Goal: Task Accomplishment & Management: Manage account settings

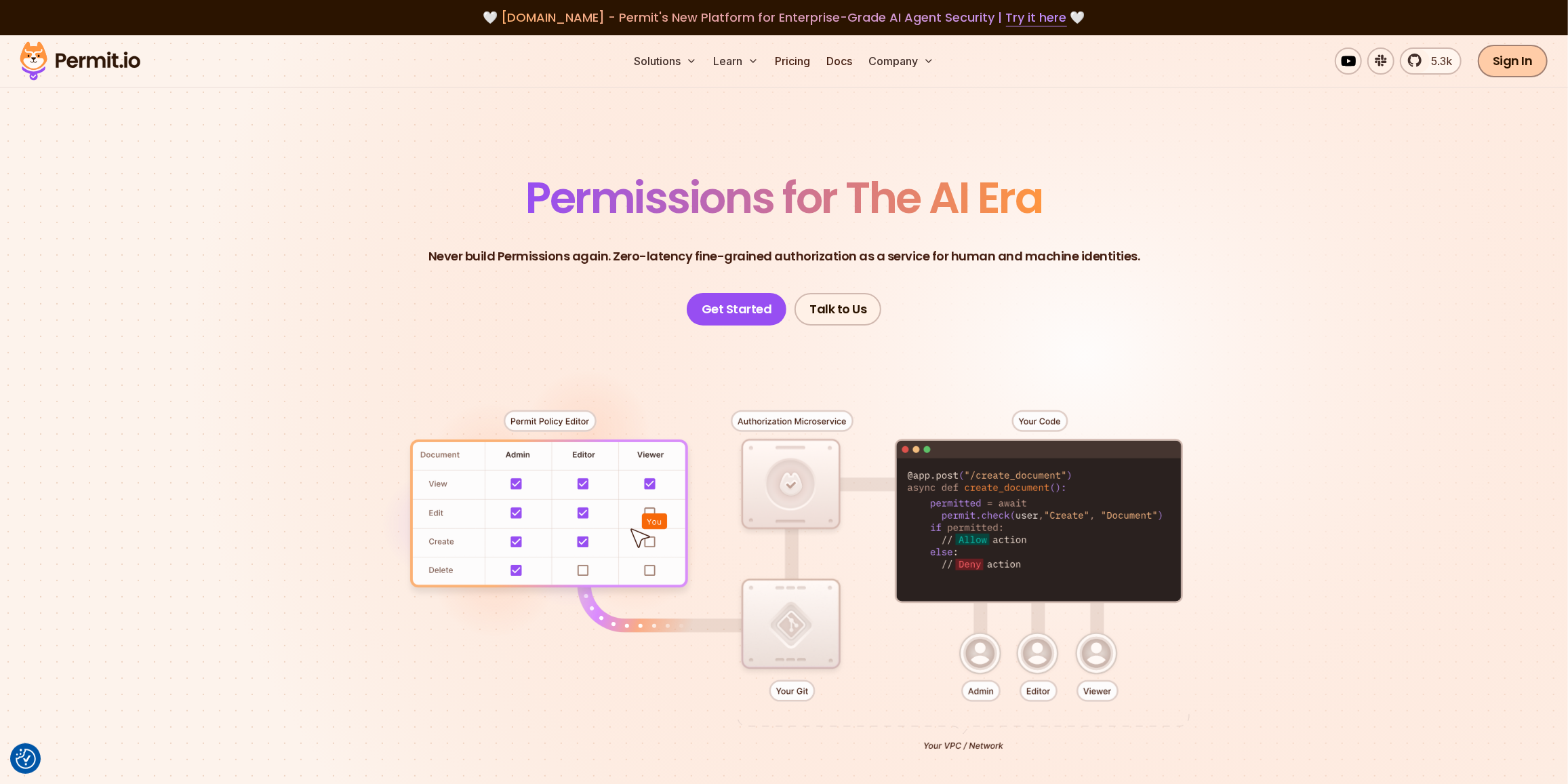
click at [1521, 46] on link "Sign In" at bounding box center [1512, 61] width 70 height 32
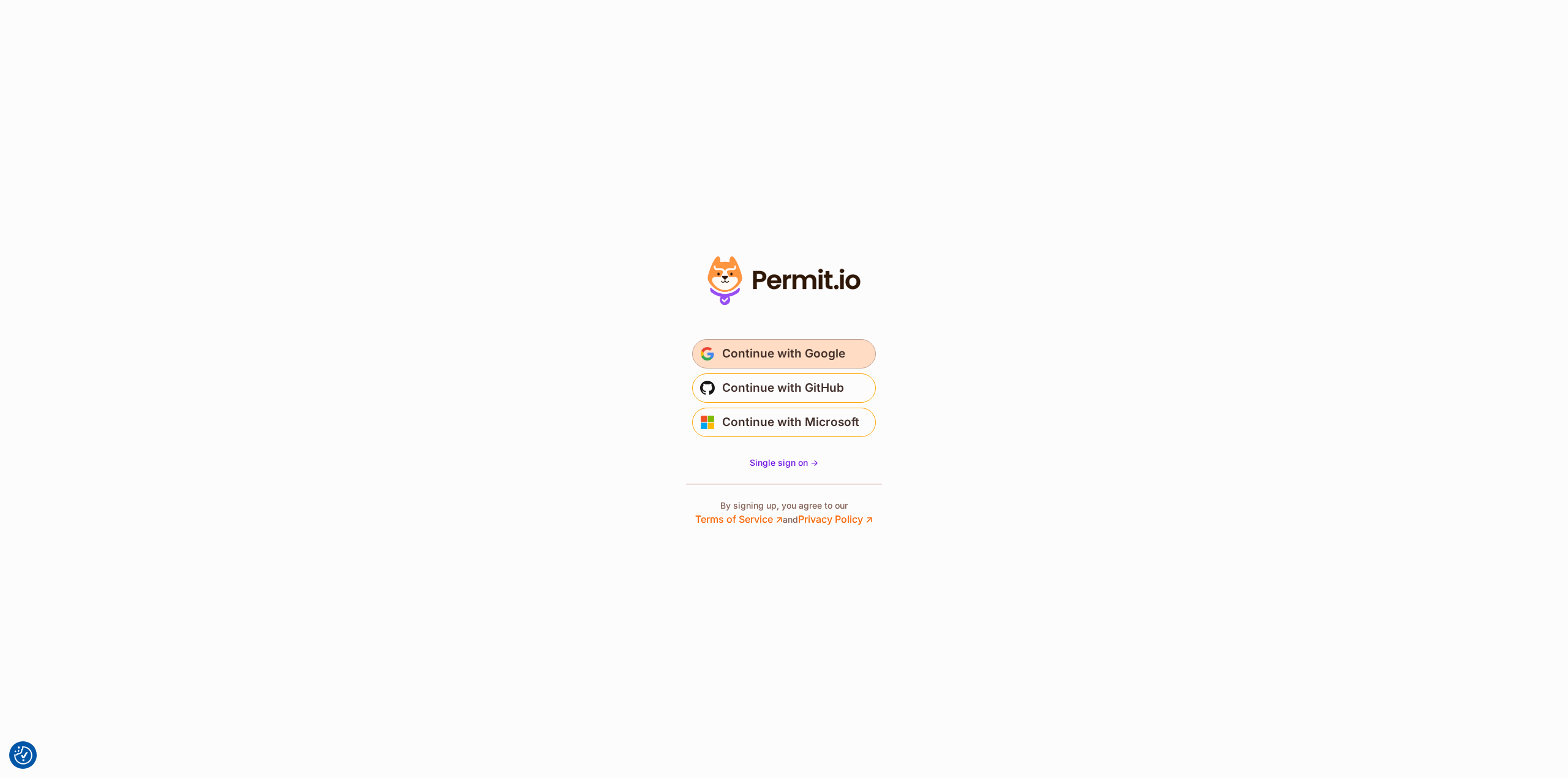
click at [796, 350] on span "Continue with Google" at bounding box center [784, 354] width 123 height 20
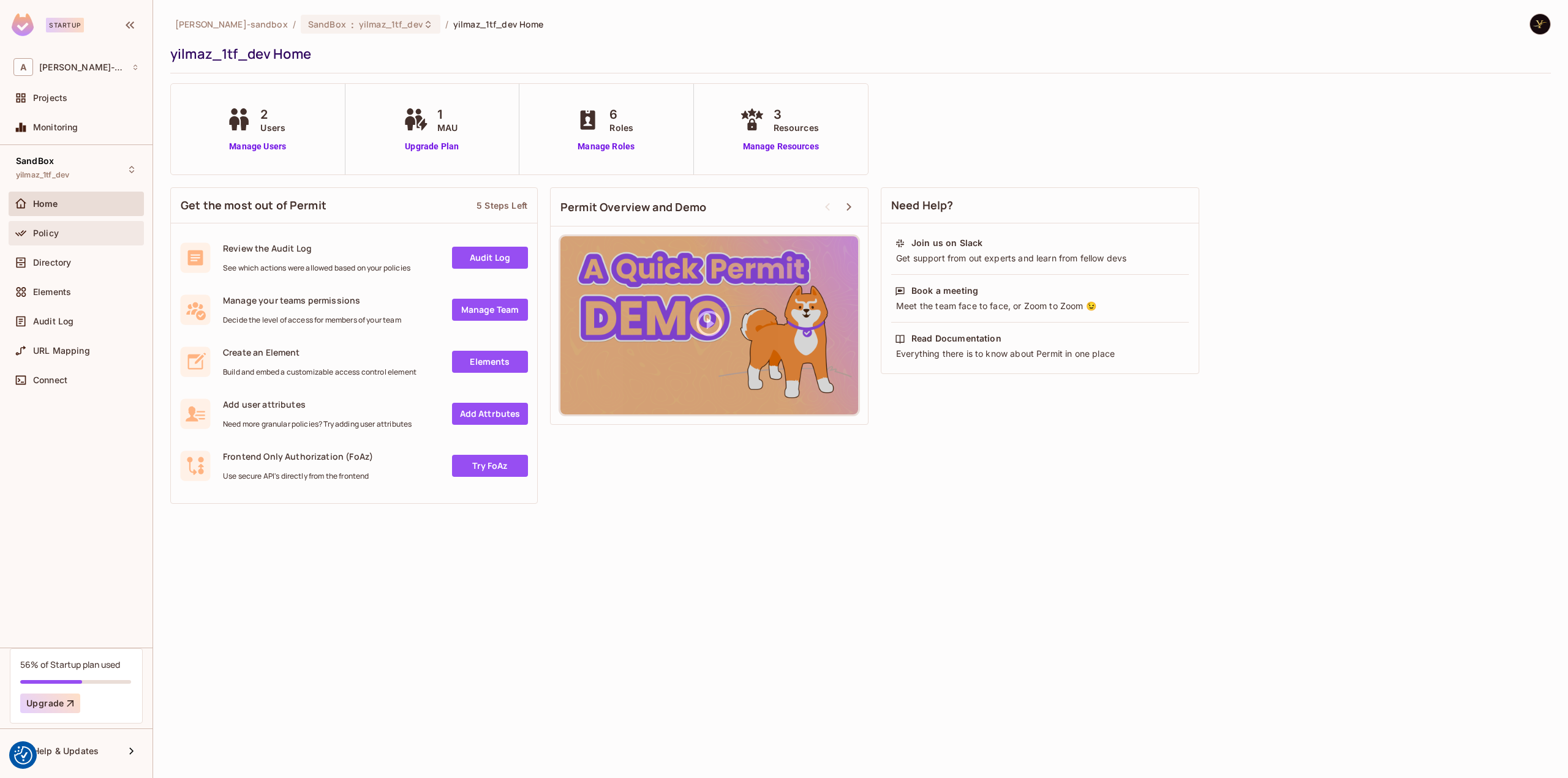
click at [70, 232] on div "Policy" at bounding box center [86, 233] width 106 height 10
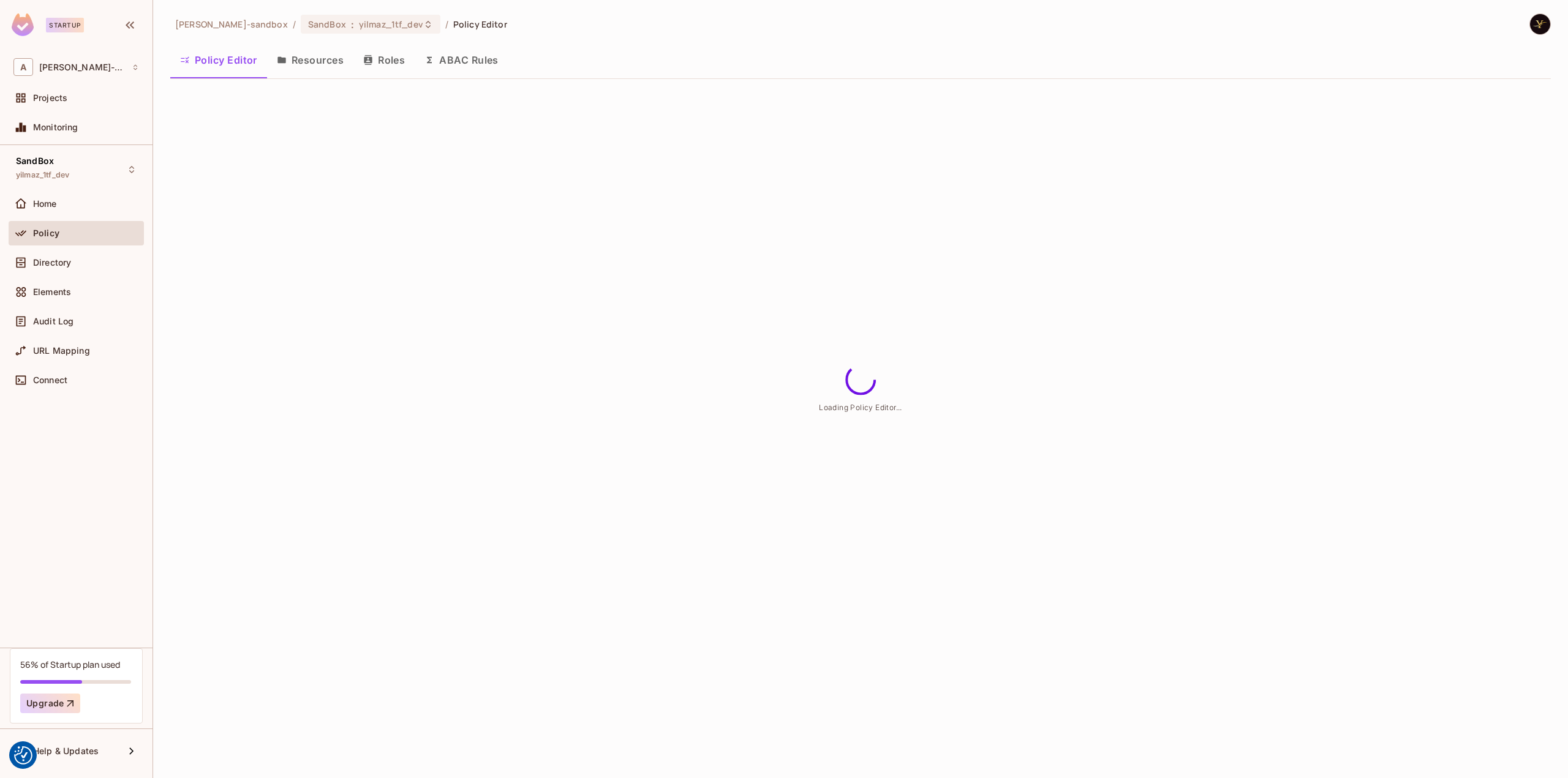
click at [461, 59] on button "ABAC Rules" at bounding box center [461, 60] width 94 height 31
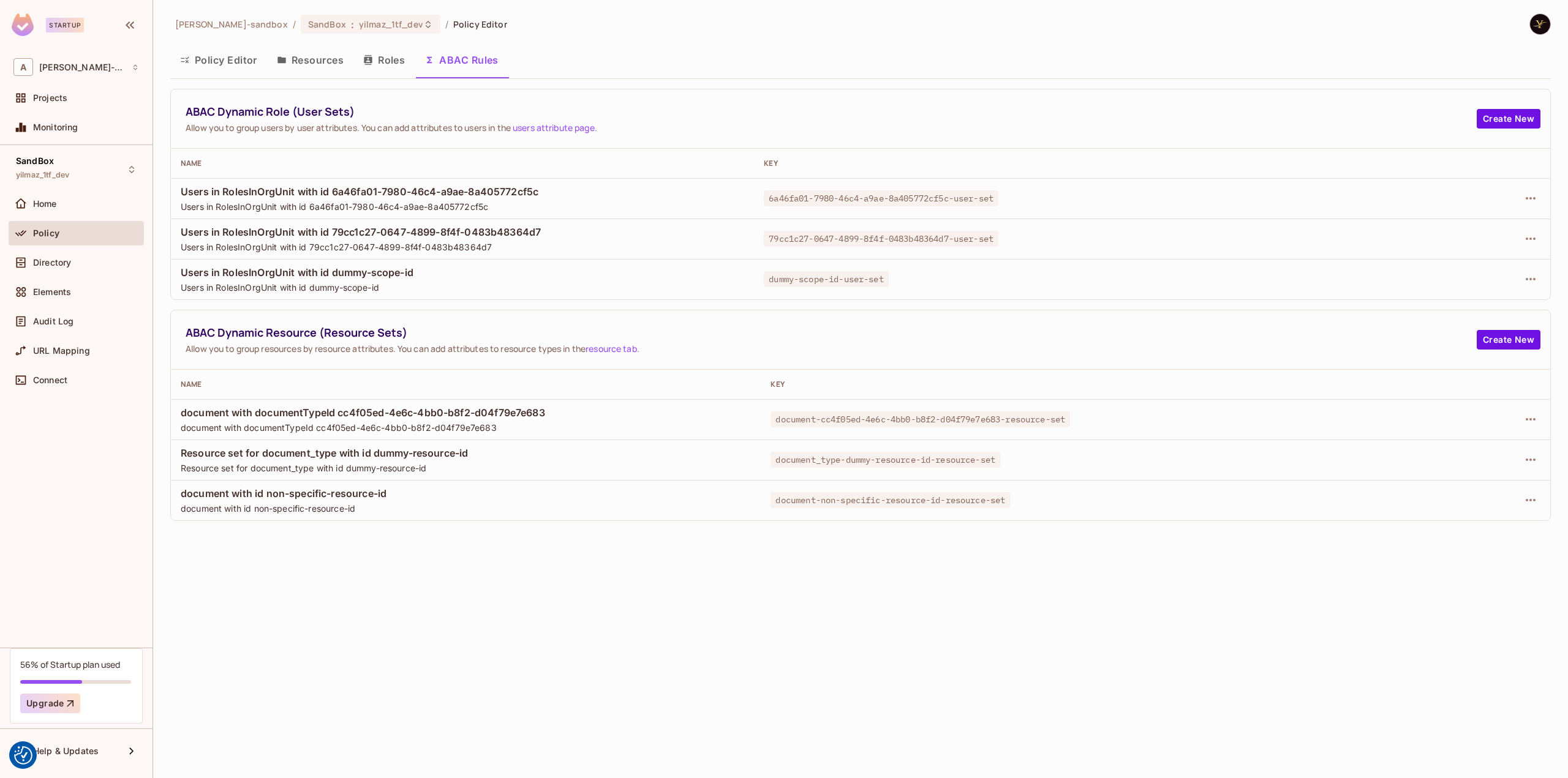
click at [1542, 199] on td at bounding box center [1431, 198] width 238 height 40
click at [1538, 200] on button "button" at bounding box center [1530, 198] width 20 height 20
click at [1485, 252] on div "Delete Dynamic Role (User Set)" at bounding box center [1451, 253] width 130 height 13
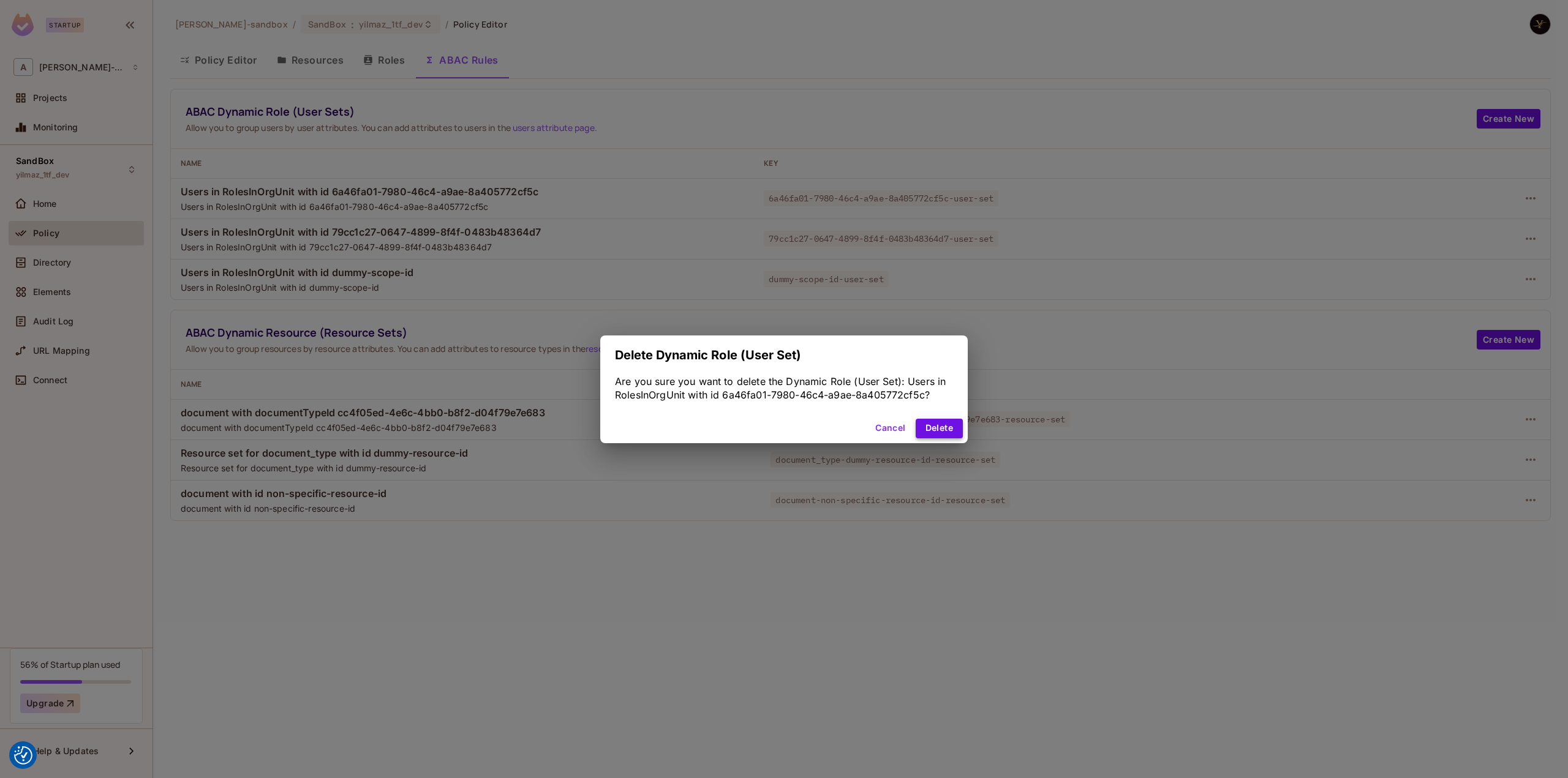
click at [943, 424] on button "Delete" at bounding box center [939, 428] width 47 height 20
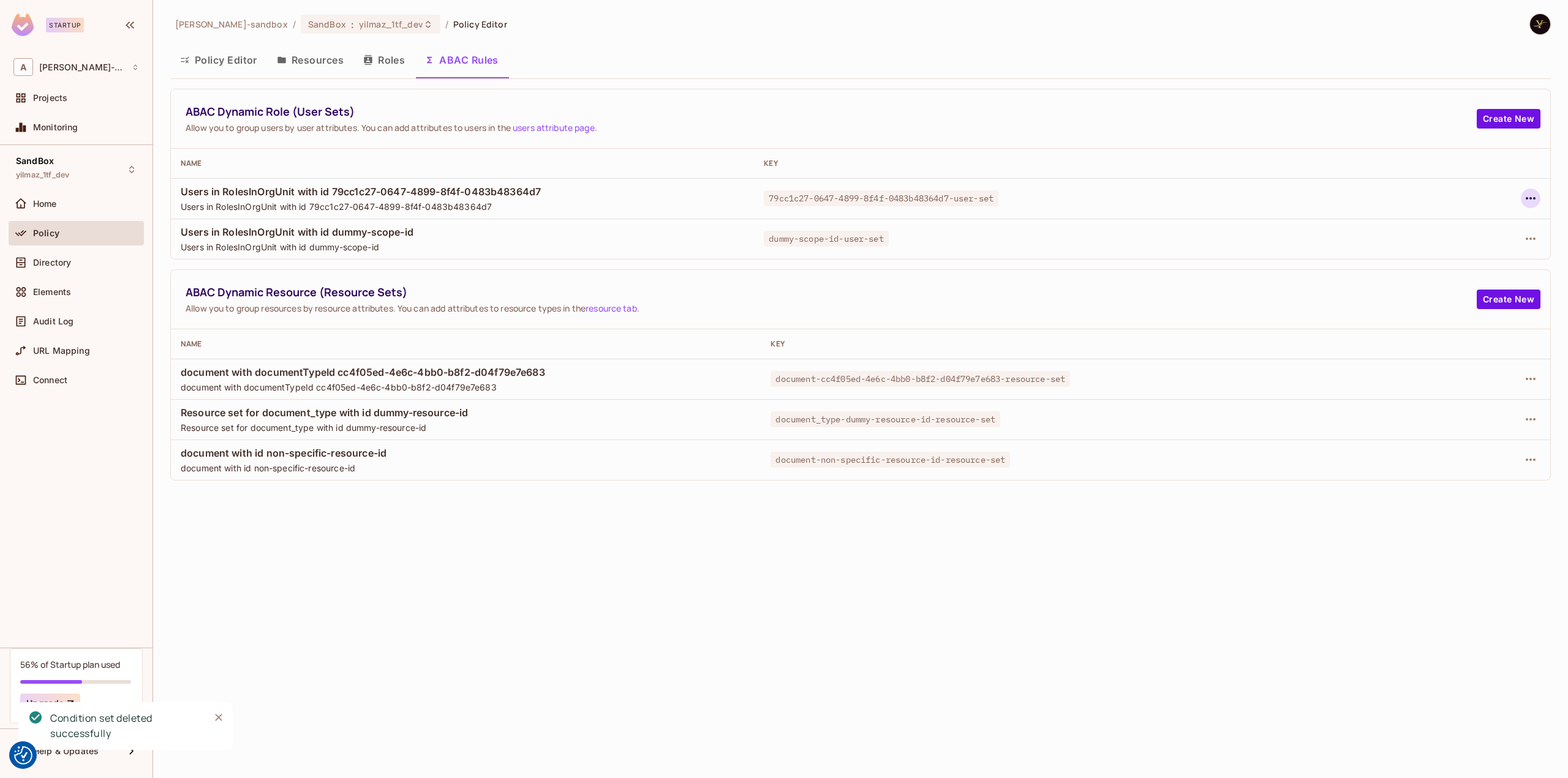
click at [1534, 198] on icon "button" at bounding box center [1530, 199] width 10 height 3
click at [1507, 260] on span "Delete Dynamic Role (User Set)" at bounding box center [1451, 253] width 137 height 20
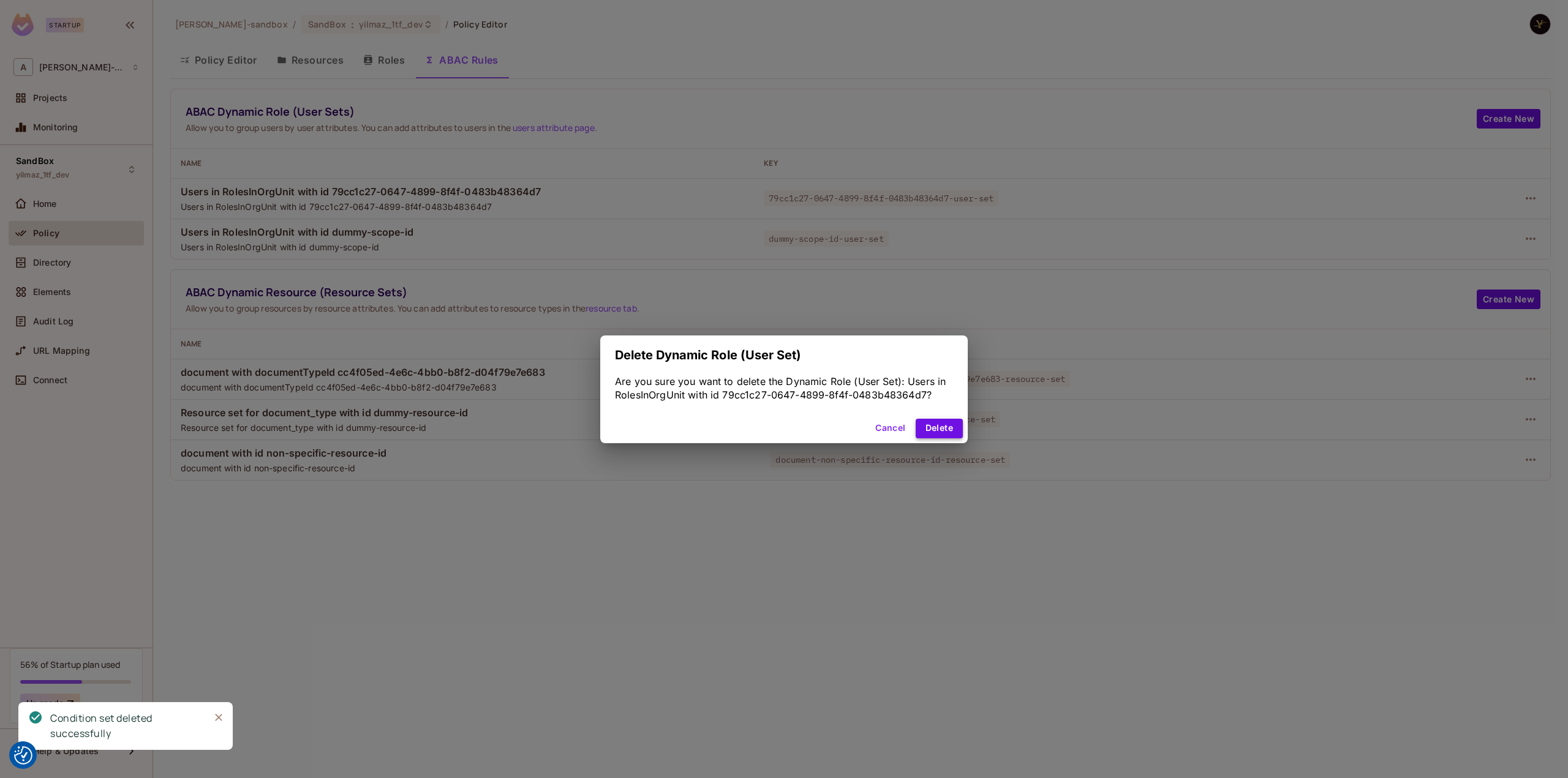
click at [923, 426] on button "Delete" at bounding box center [939, 428] width 47 height 20
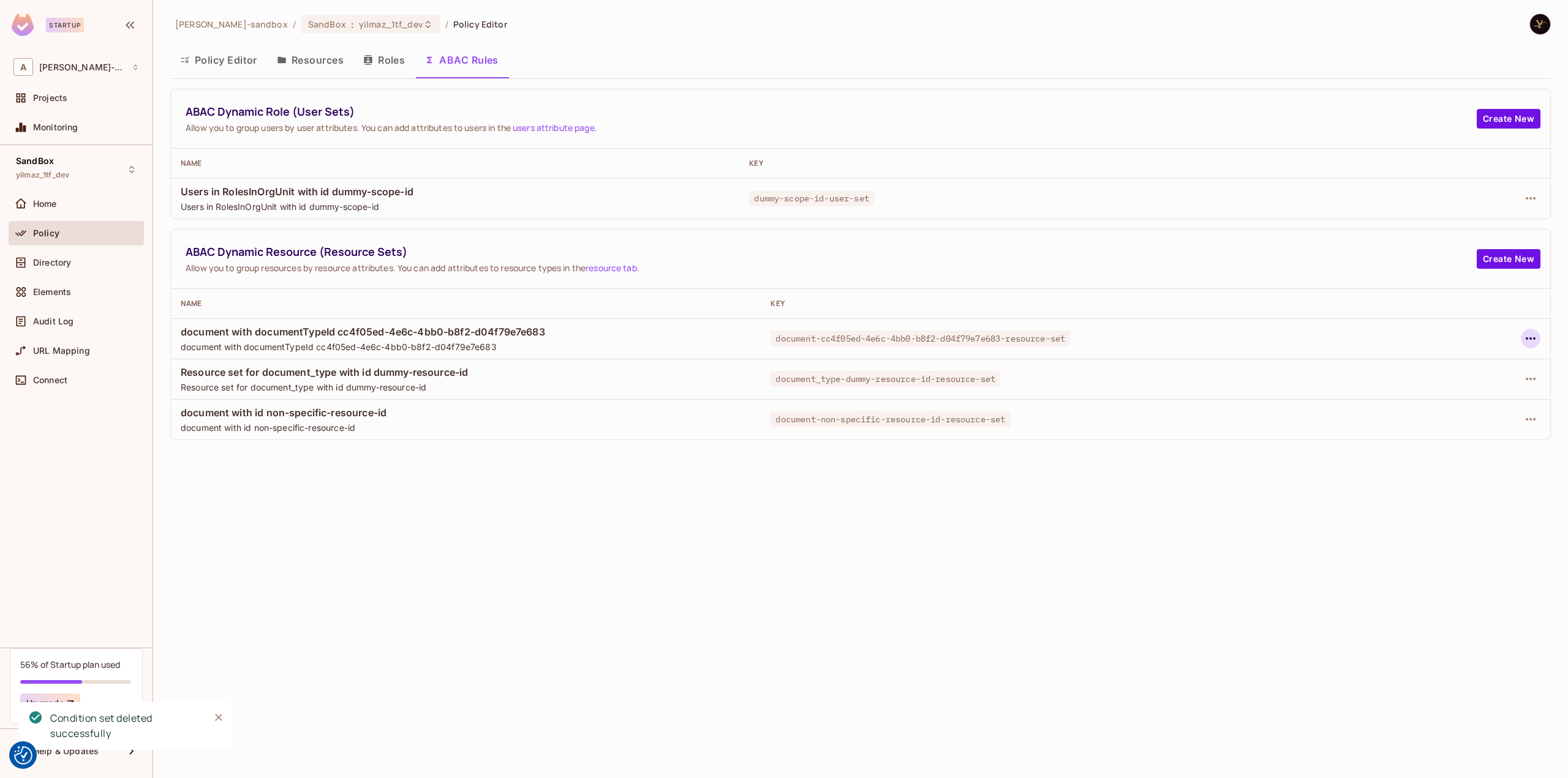
click at [1531, 340] on icon "button" at bounding box center [1530, 338] width 15 height 15
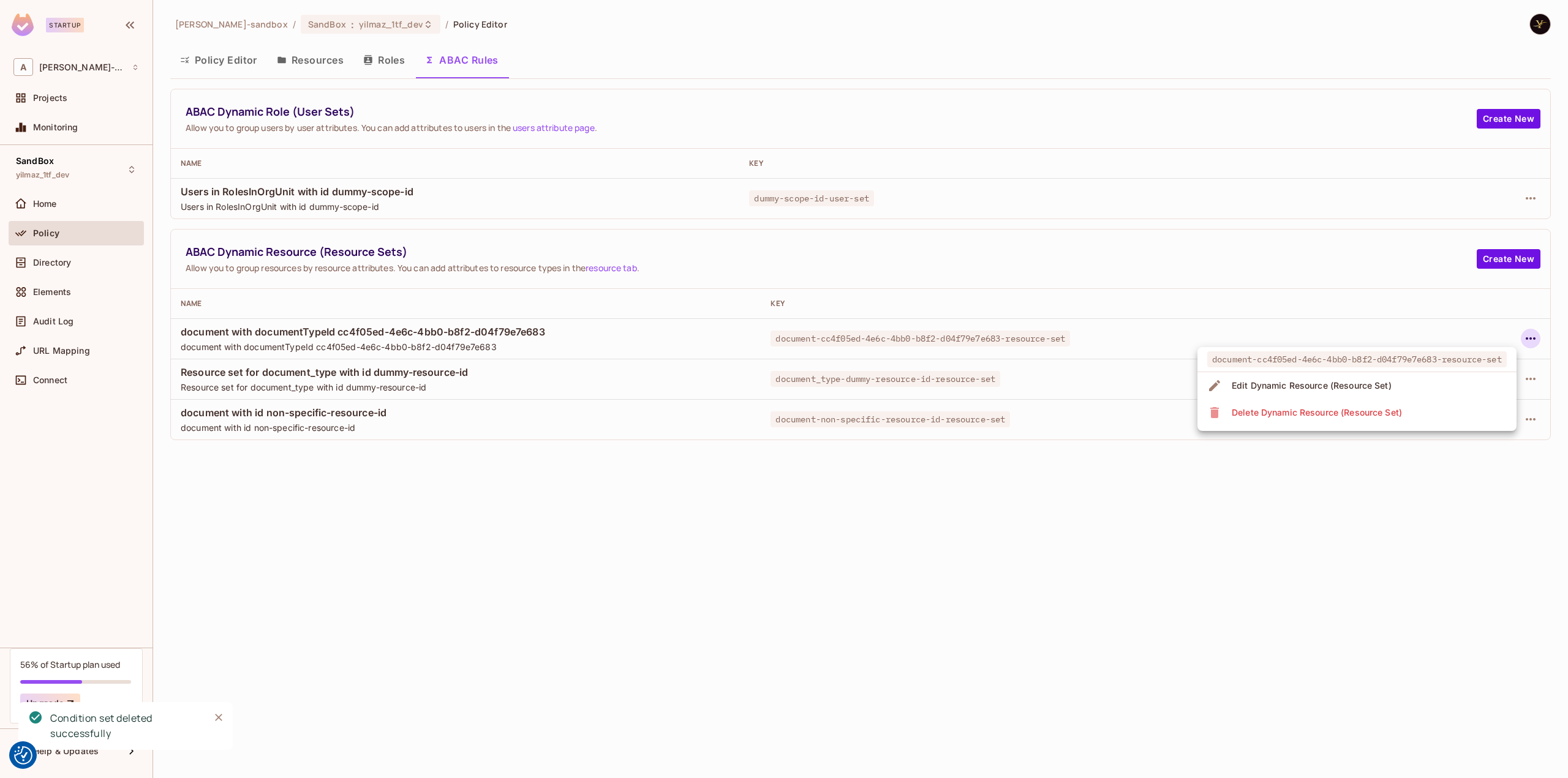
click at [1484, 407] on li "Delete Dynamic Resource (Resource Set)" at bounding box center [1357, 412] width 319 height 27
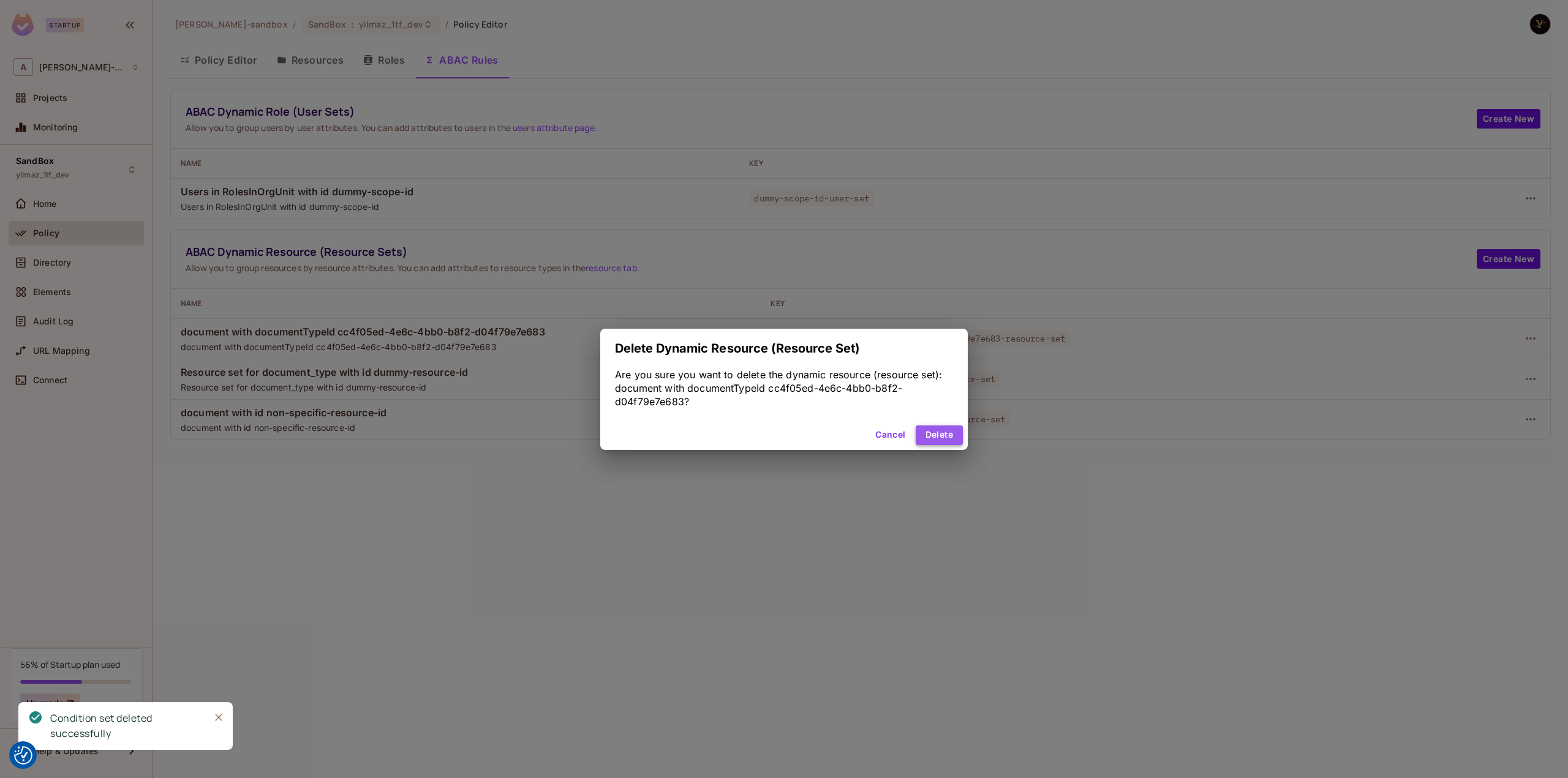
click at [933, 431] on button "Delete" at bounding box center [939, 435] width 47 height 20
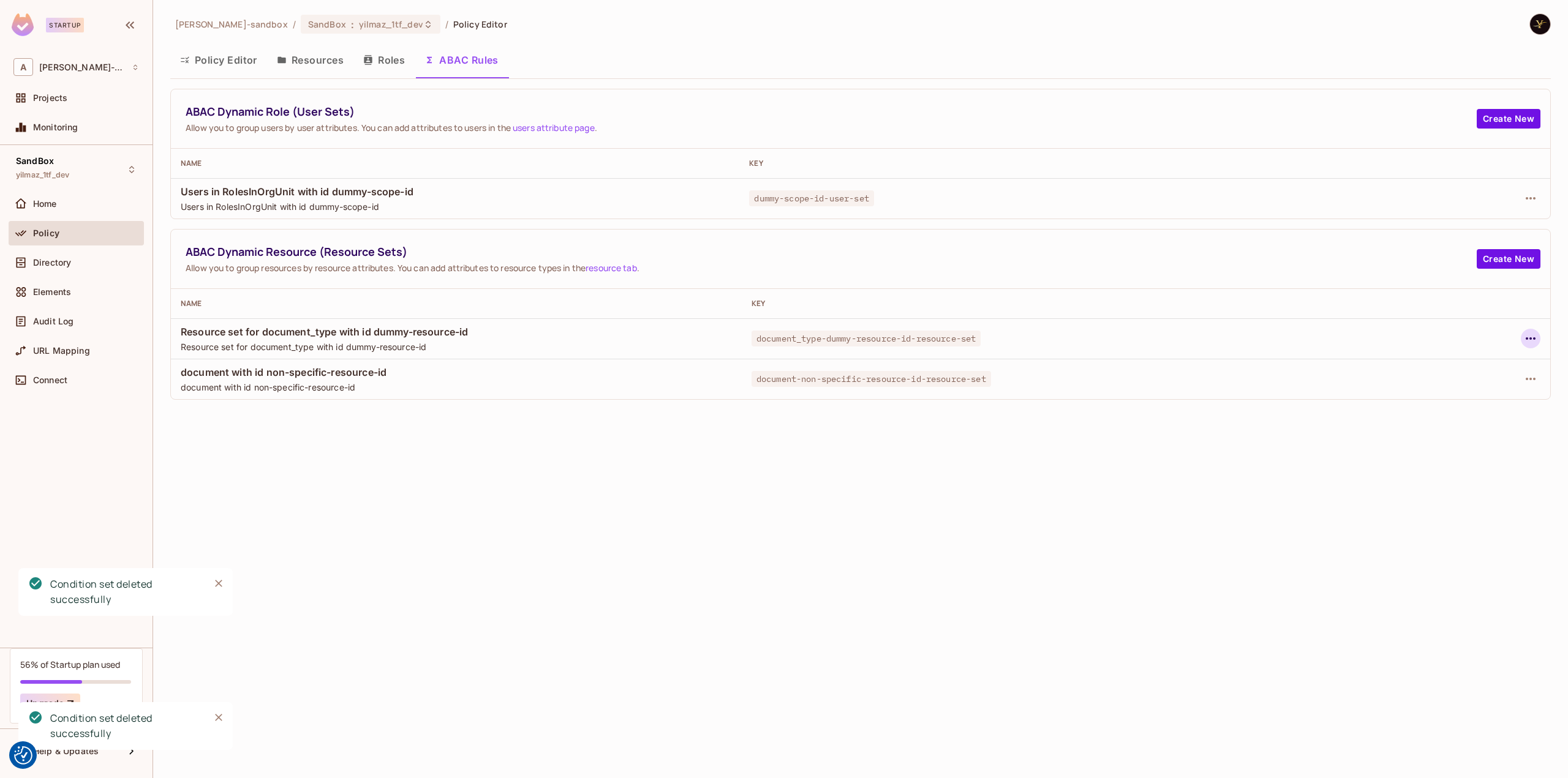
click at [1535, 338] on icon "button" at bounding box center [1530, 338] width 15 height 15
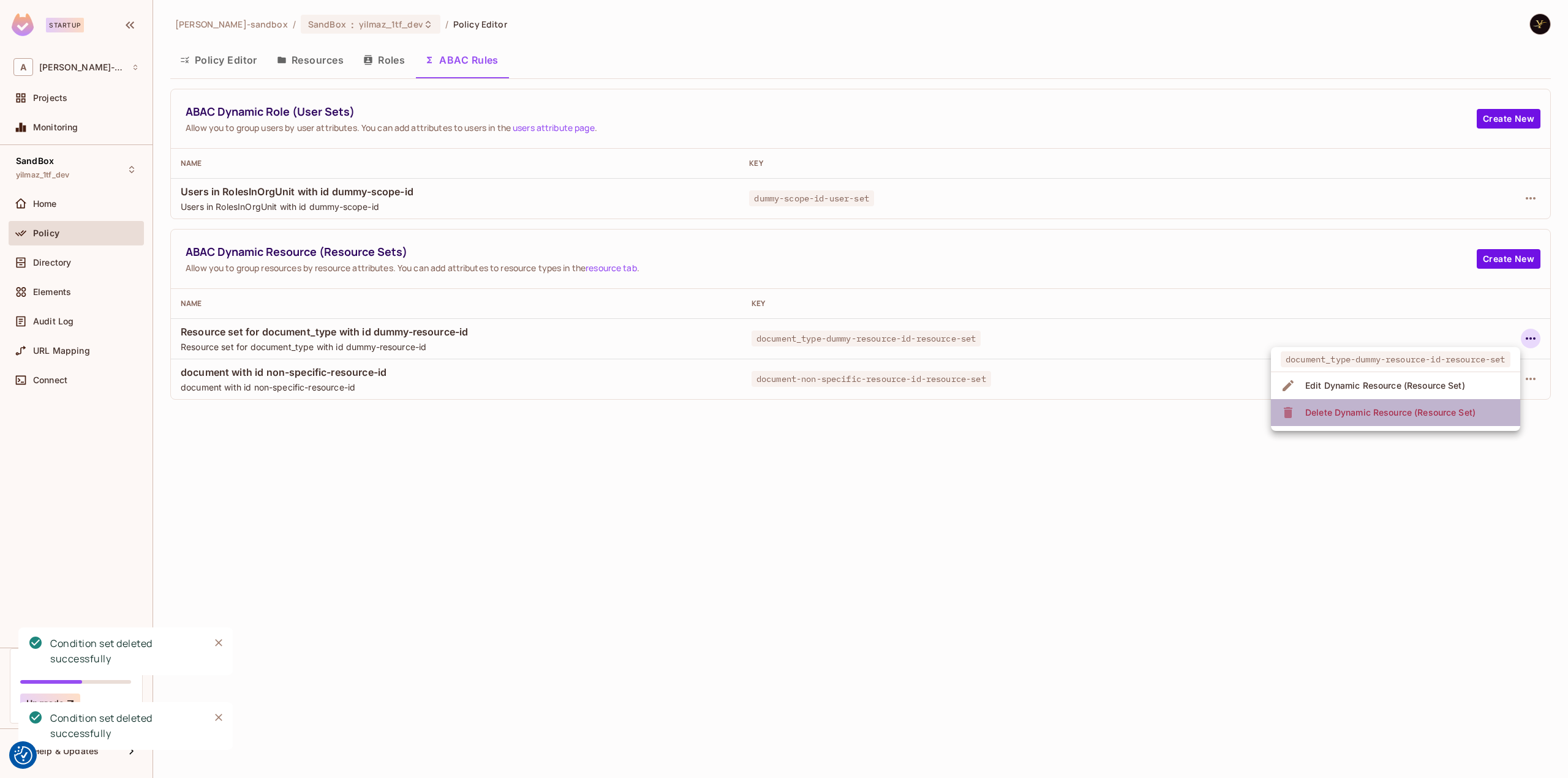
click at [1442, 407] on div "Delete Dynamic Resource (Resource Set)" at bounding box center [1390, 413] width 170 height 13
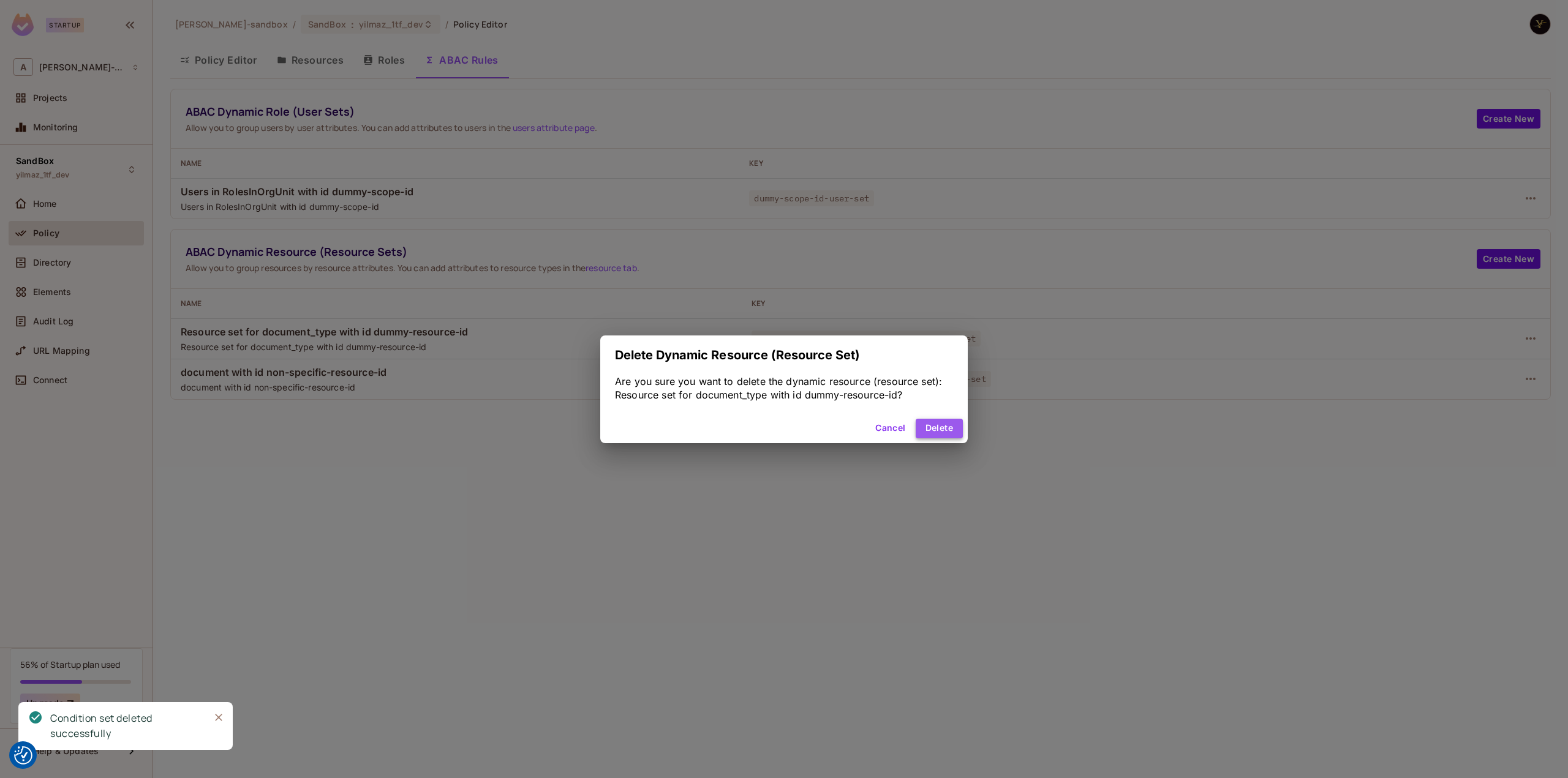
click at [927, 422] on button "Delete" at bounding box center [939, 428] width 47 height 20
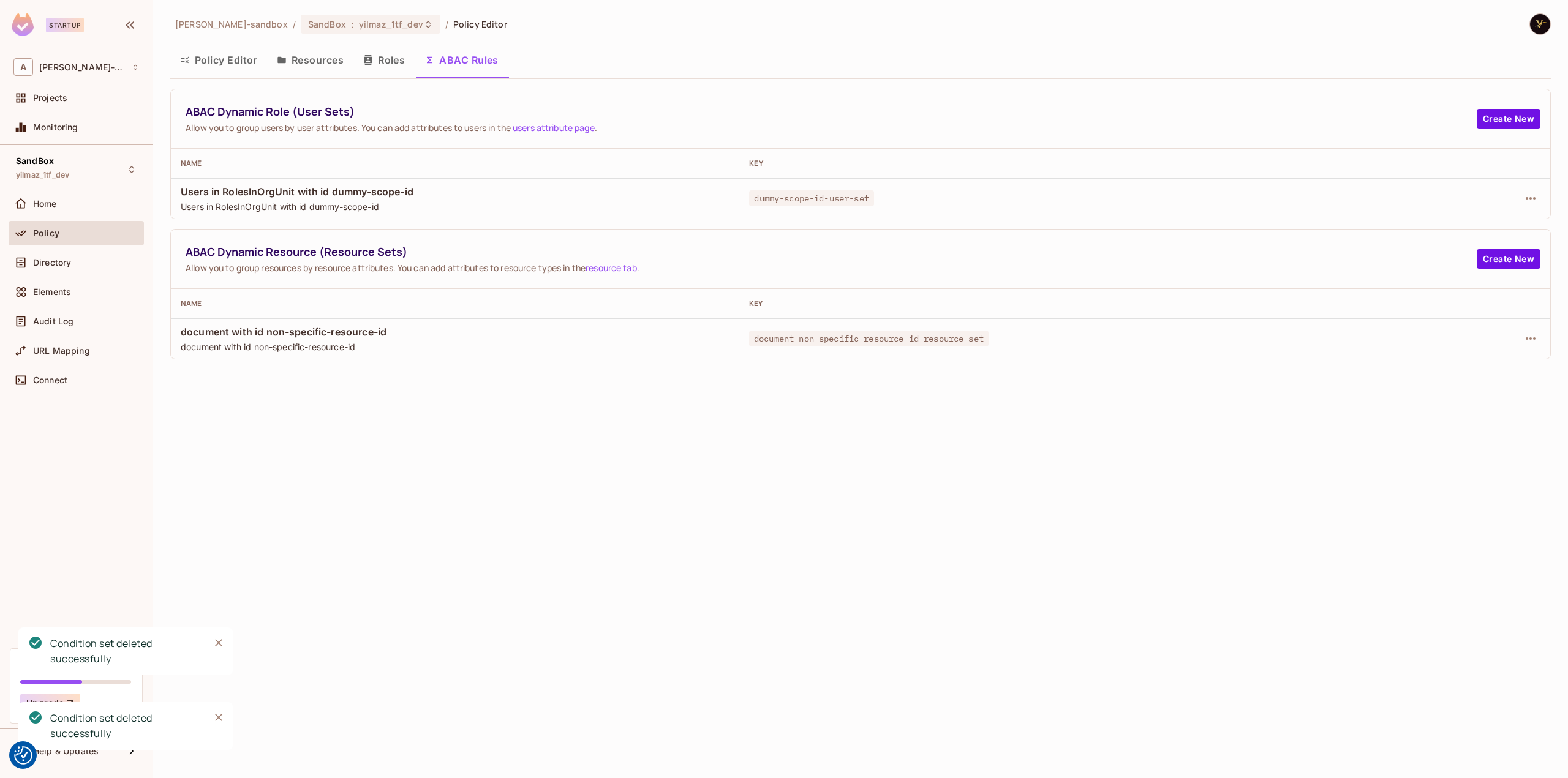
click at [1539, 331] on div at bounding box center [1428, 338] width 223 height 20
click at [1532, 334] on icon "button" at bounding box center [1530, 338] width 15 height 15
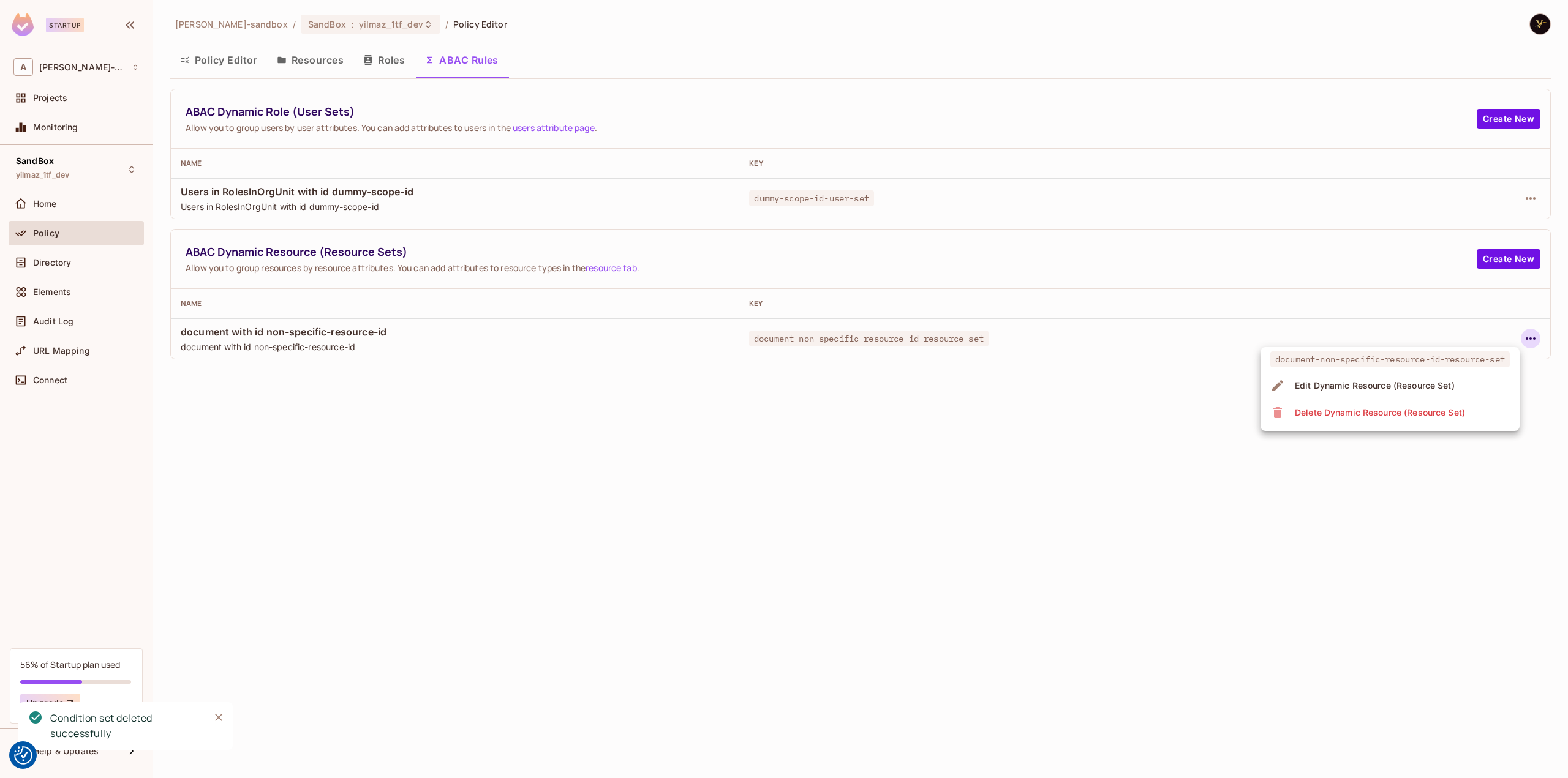
click at [1377, 406] on span "Delete Dynamic Resource (Resource Set)" at bounding box center [1380, 412] width 178 height 20
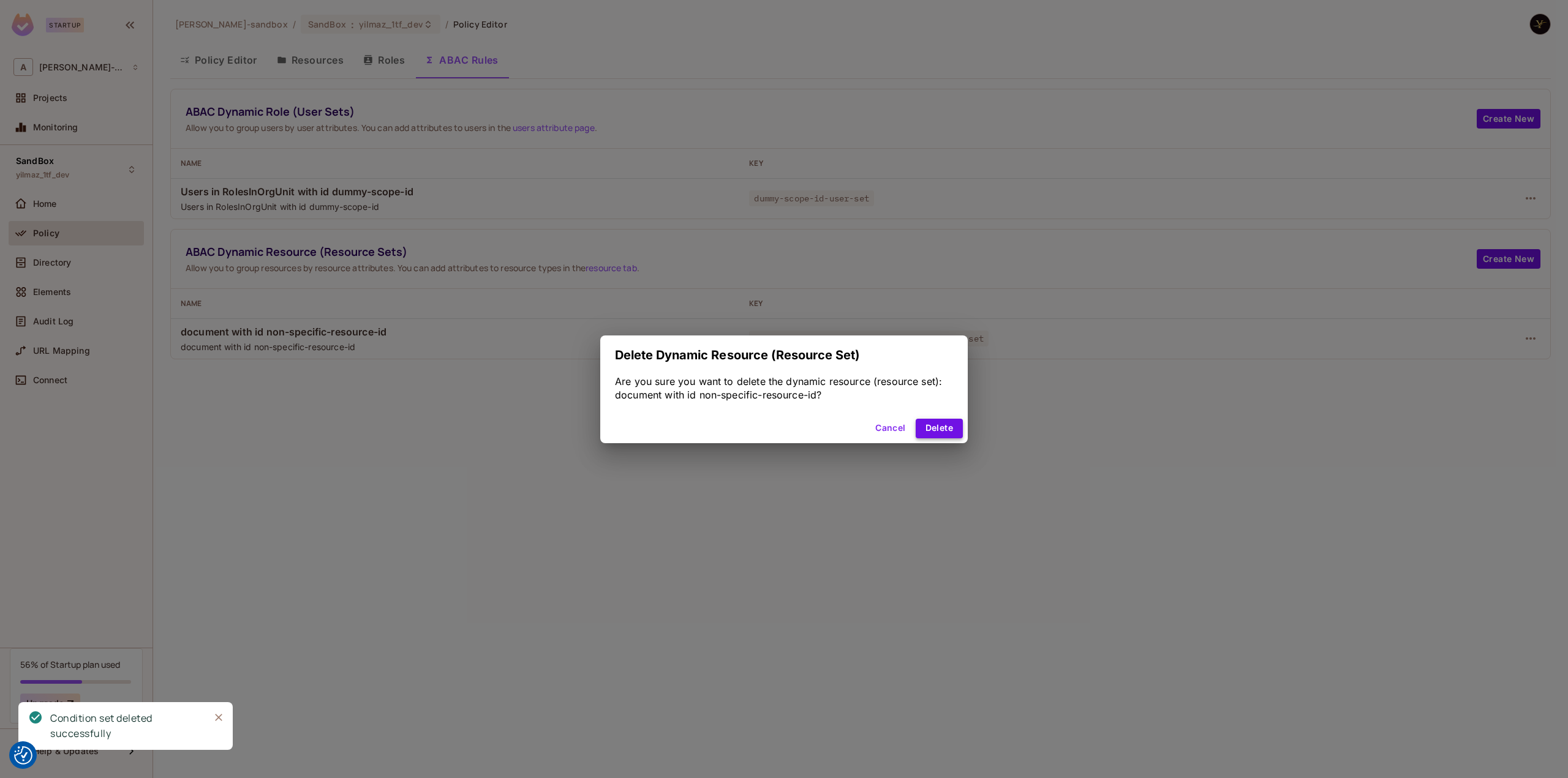
click at [934, 425] on button "Delete" at bounding box center [939, 428] width 47 height 20
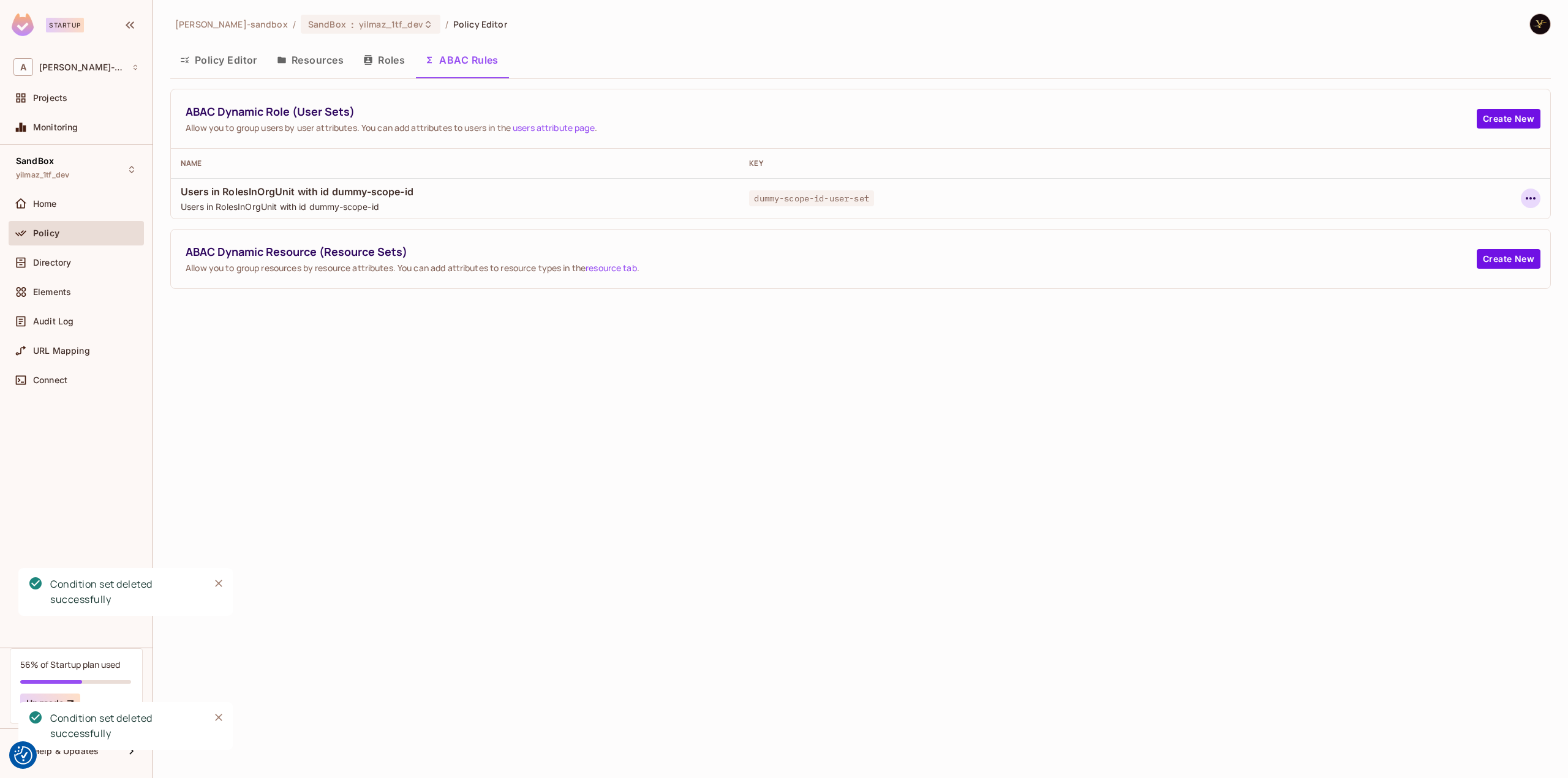
click at [1532, 198] on icon "button" at bounding box center [1530, 198] width 15 height 15
click at [1458, 256] on div "Delete Dynamic Role (User Set)" at bounding box center [1451, 253] width 130 height 13
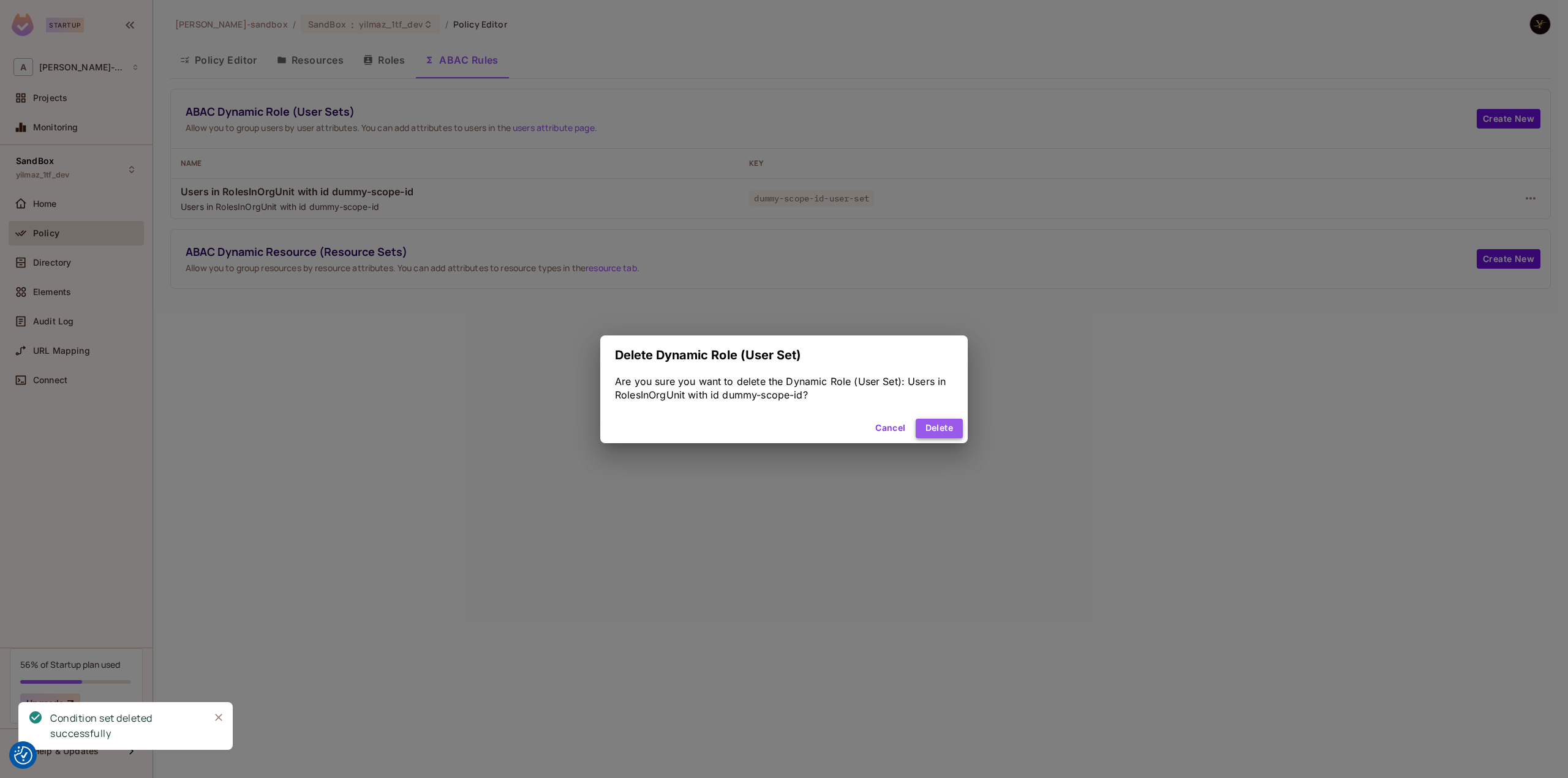
click at [931, 426] on button "Delete" at bounding box center [939, 428] width 47 height 20
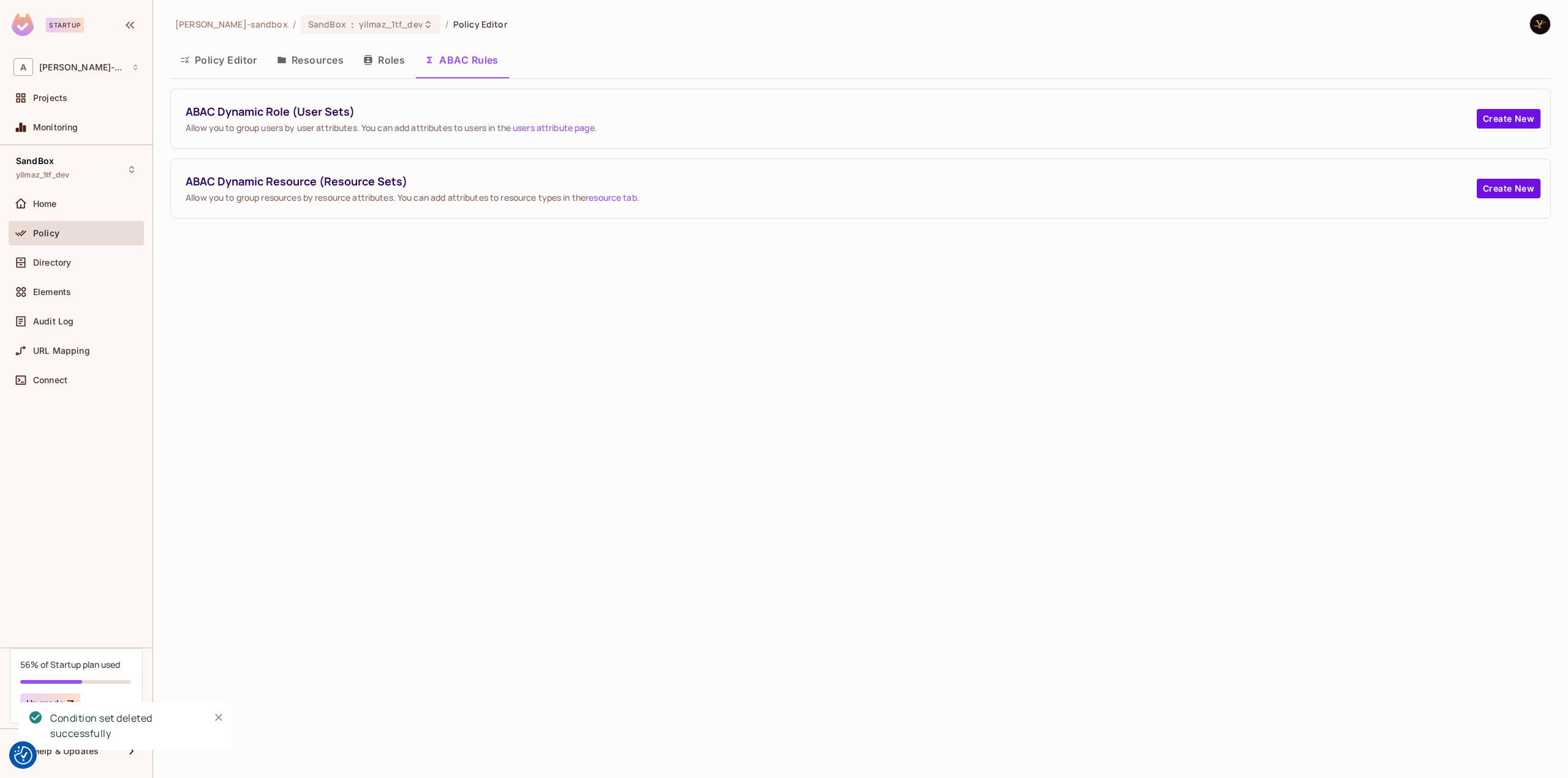
click at [317, 58] on button "Resources" at bounding box center [311, 60] width 87 height 31
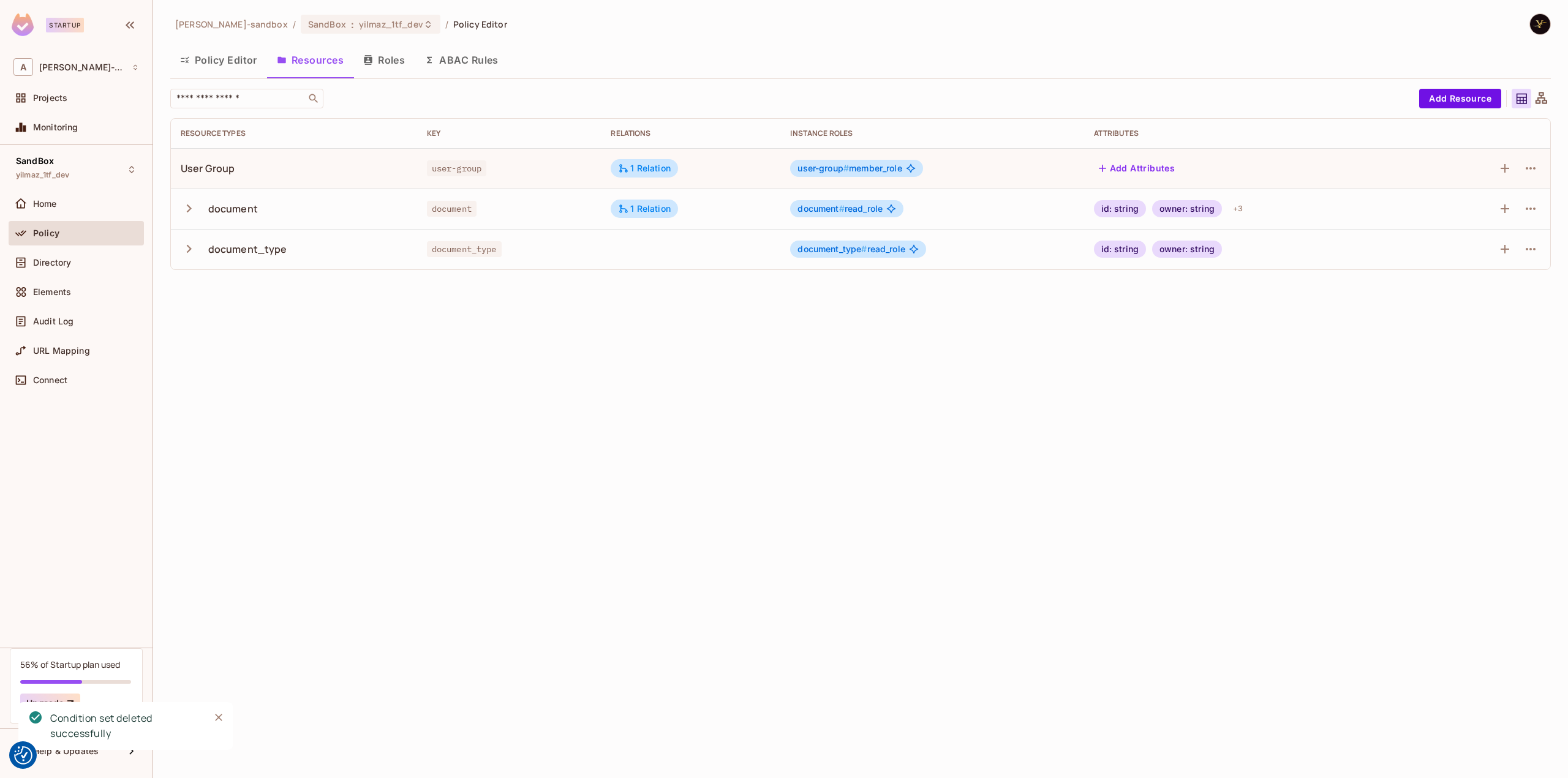
click at [204, 54] on button "Policy Editor" at bounding box center [218, 60] width 97 height 31
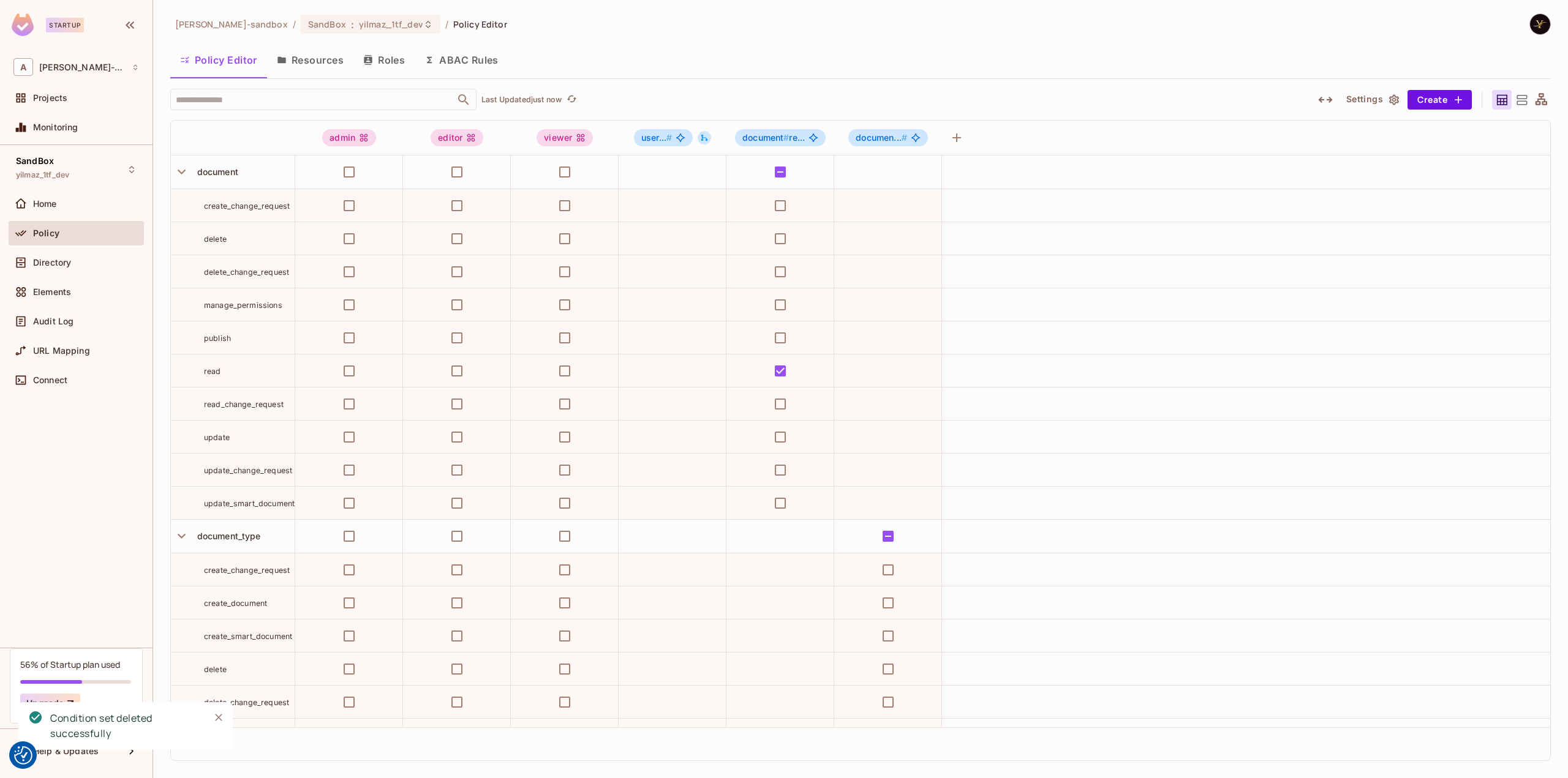
click at [333, 59] on button "Resources" at bounding box center [311, 60] width 87 height 31
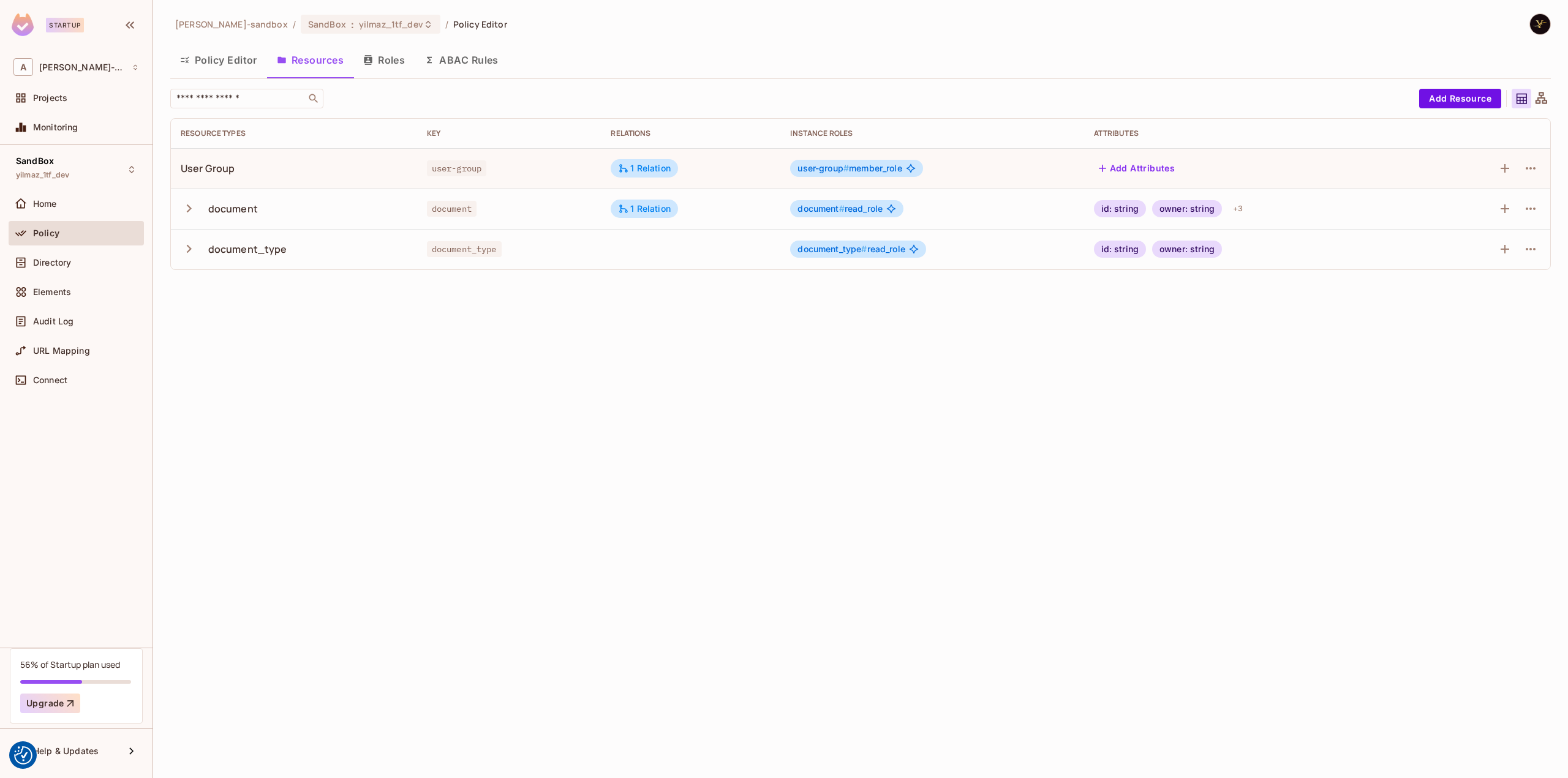
click at [382, 398] on div "alex-trustflight-sandbox / SandBox : yilmaz_1tf_dev / Policy Editor Policy Edit…" at bounding box center [860, 389] width 1414 height 778
click at [458, 61] on button "ABAC Rules" at bounding box center [461, 60] width 94 height 31
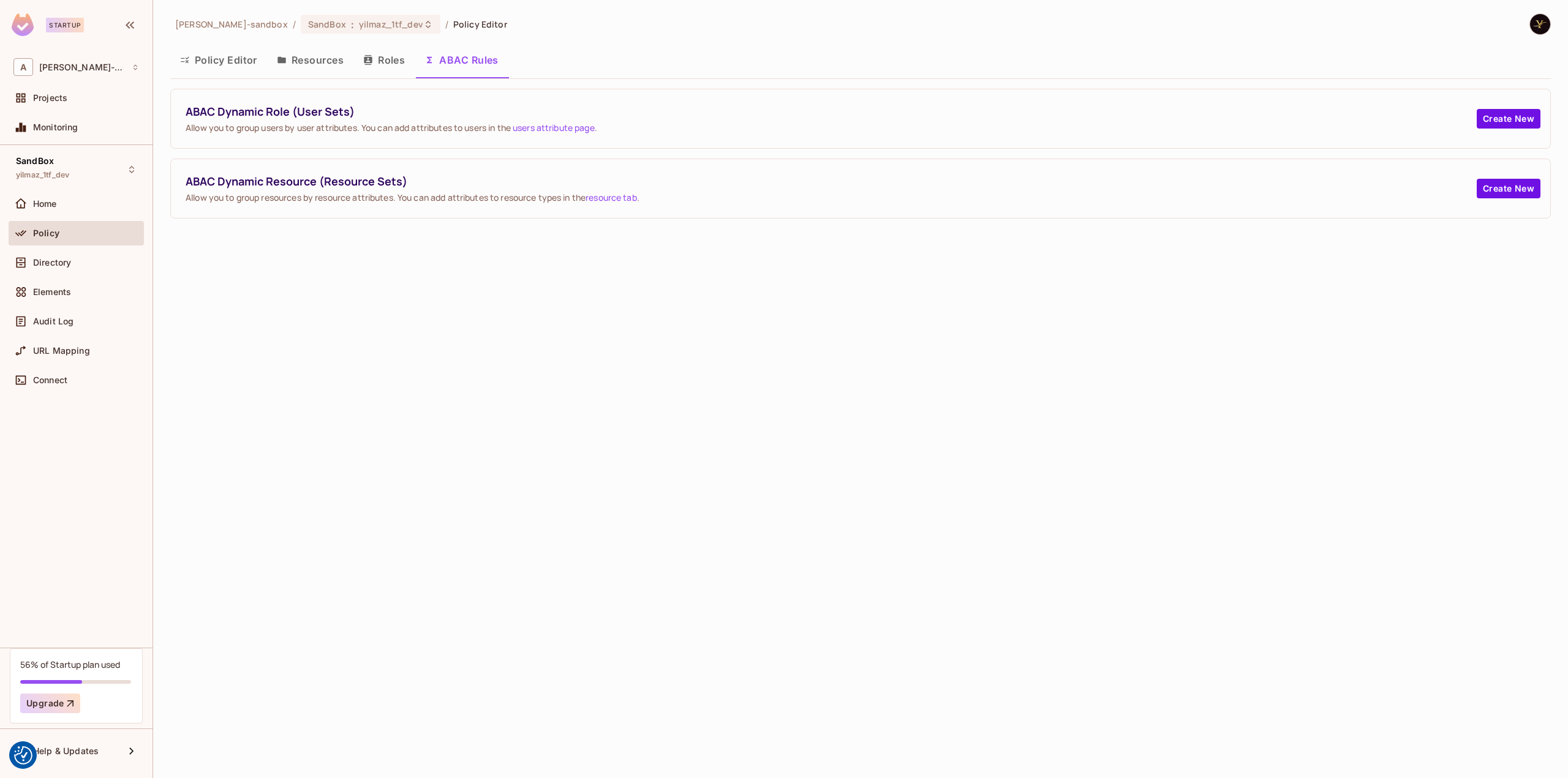
click at [639, 428] on div "alex-trustflight-sandbox / SandBox : yilmaz_1tf_dev / Policy Editor Policy Edit…" at bounding box center [860, 389] width 1414 height 778
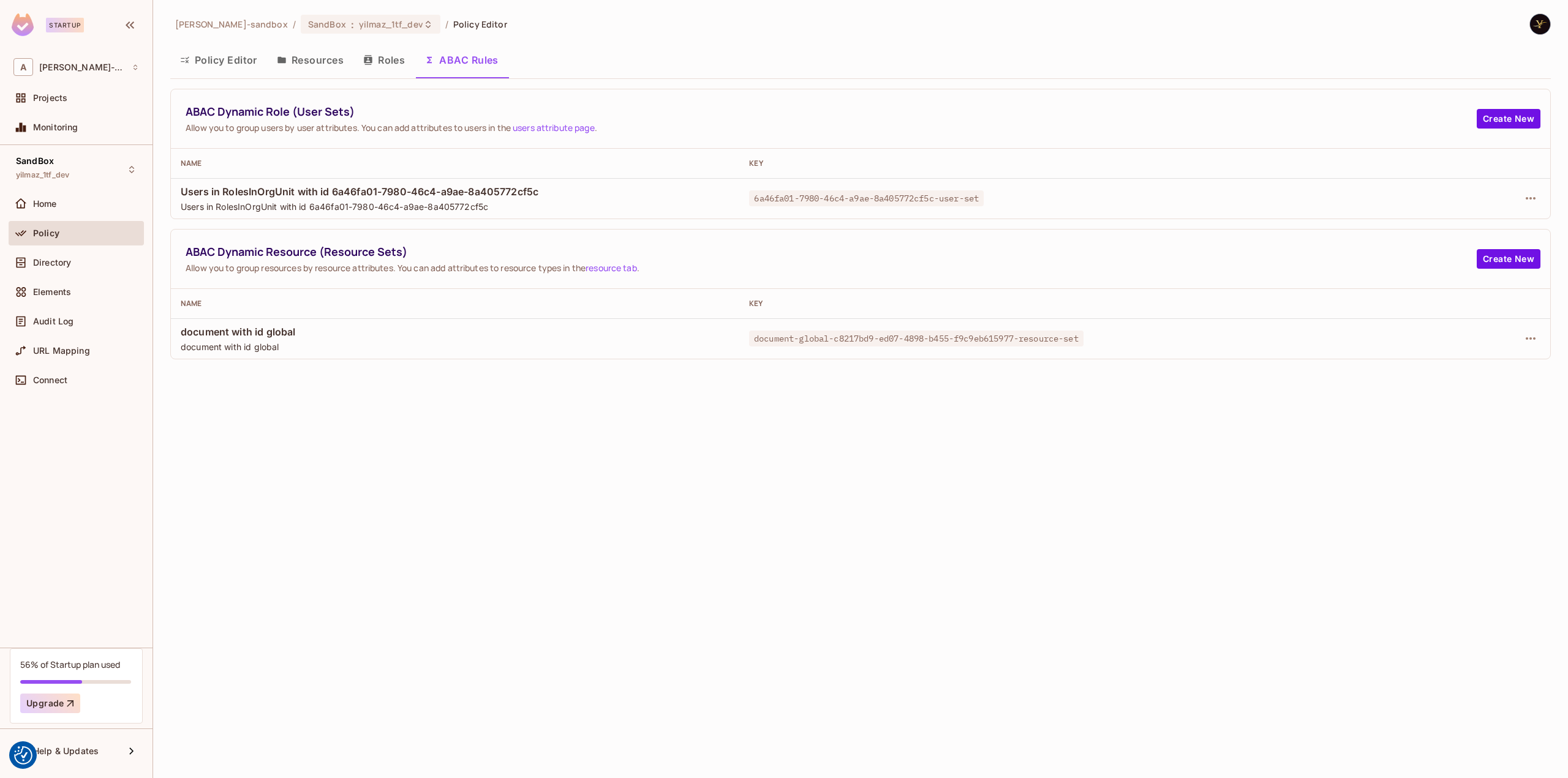
click at [236, 59] on button "Policy Editor" at bounding box center [218, 60] width 97 height 31
